Goal: Information Seeking & Learning: Learn about a topic

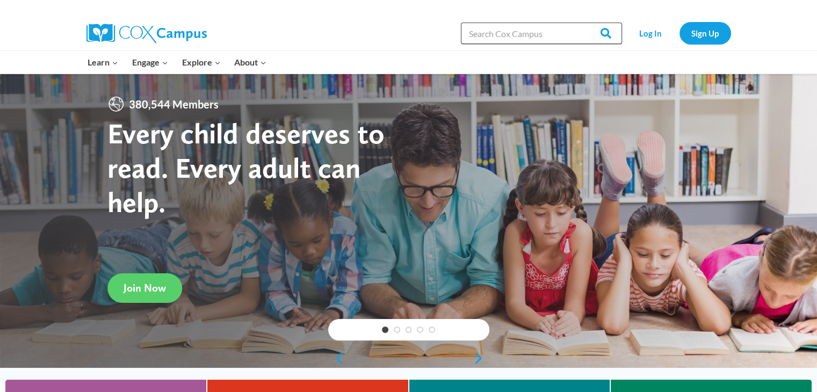
click at [561, 30] on input "Search in [URL][DOMAIN_NAME]" at bounding box center [541, 33] width 161 height 21
type input "sound wall"
click at [580, 23] on input "Search" at bounding box center [601, 33] width 42 height 21
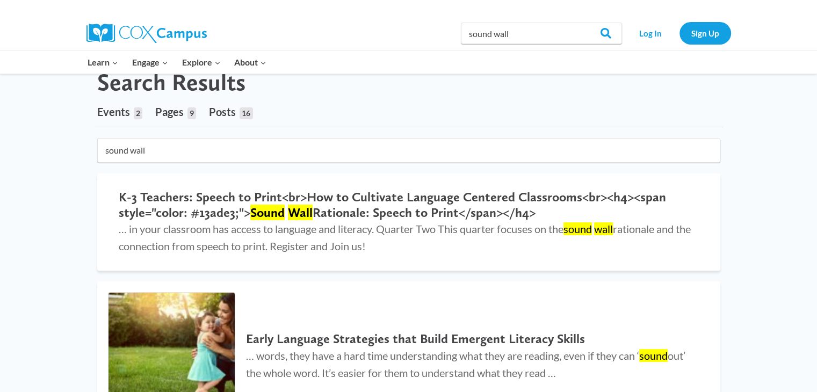
scroll to position [2, 0]
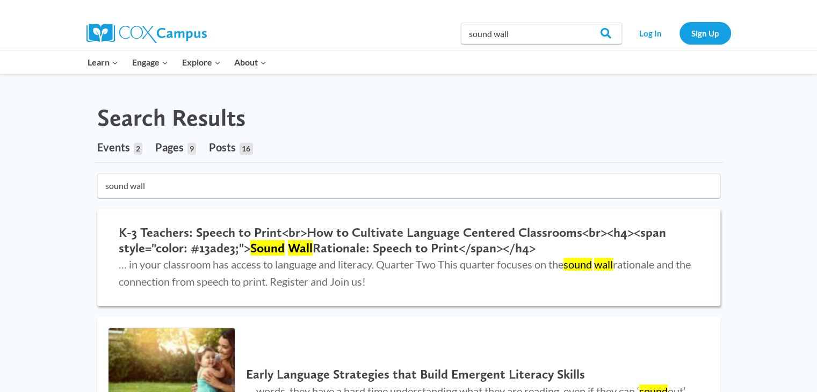
click at [503, 228] on h2 "K-3 Teachers: Speech to Print<br>How to Cultivate Language Centered Classrooms<…" at bounding box center [409, 240] width 580 height 31
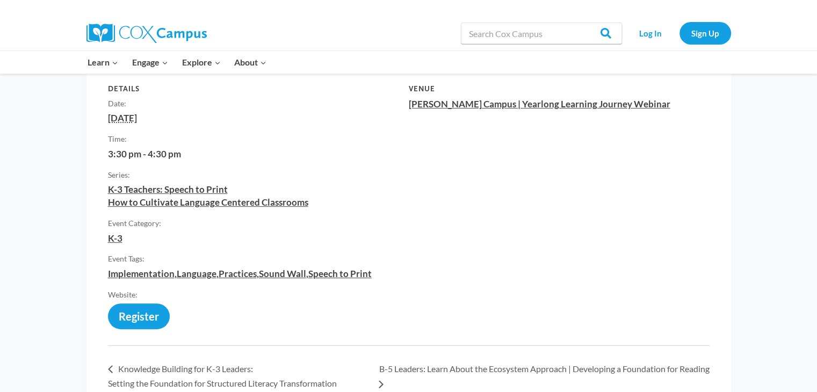
scroll to position [448, 0]
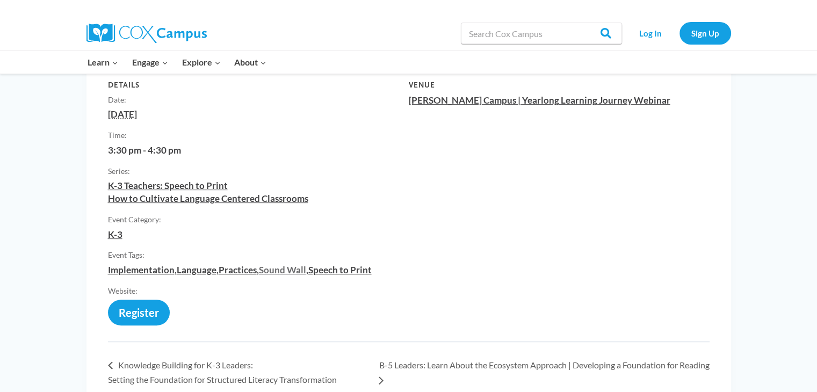
click at [297, 271] on link "Sound Wall" at bounding box center [282, 269] width 47 height 11
